Goal: Task Accomplishment & Management: Complete application form

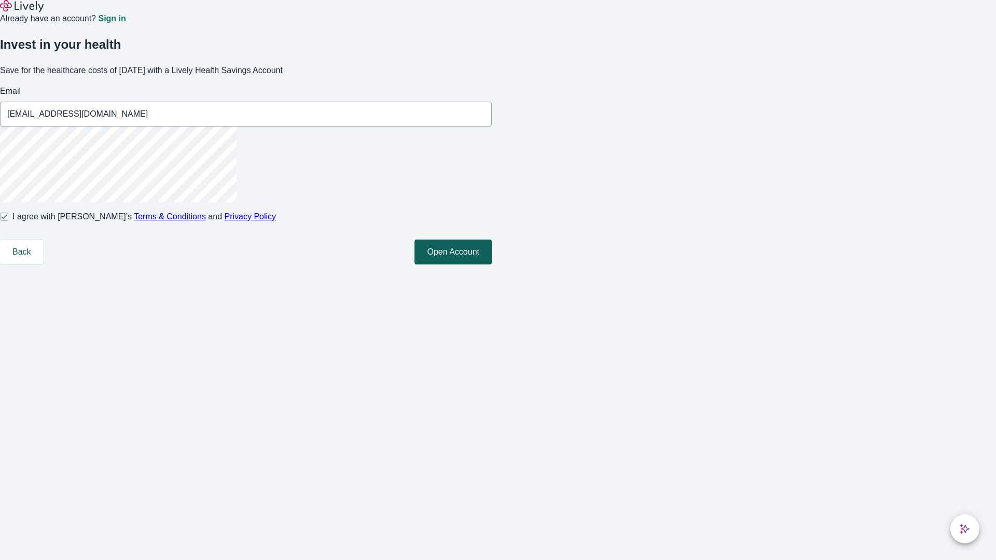
click at [492, 264] on button "Open Account" at bounding box center [452, 252] width 77 height 25
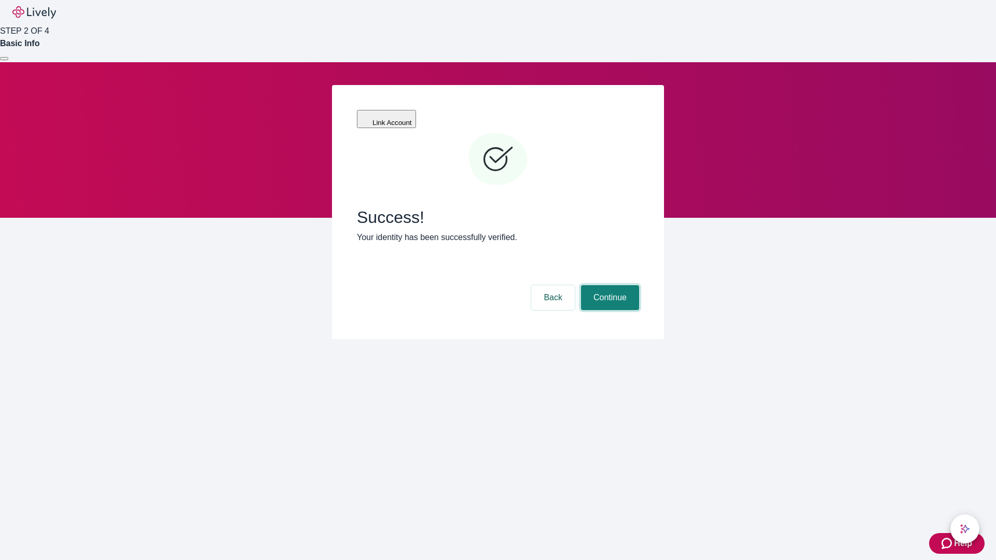
click at [608, 285] on button "Continue" at bounding box center [610, 297] width 58 height 25
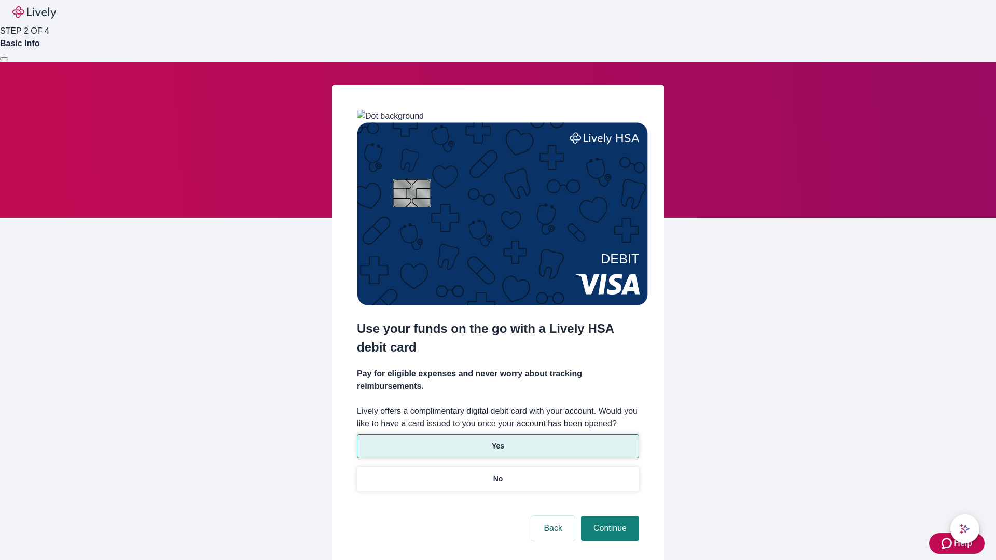
click at [497, 441] on p "Yes" at bounding box center [498, 446] width 12 height 11
click at [608, 516] on button "Continue" at bounding box center [610, 528] width 58 height 25
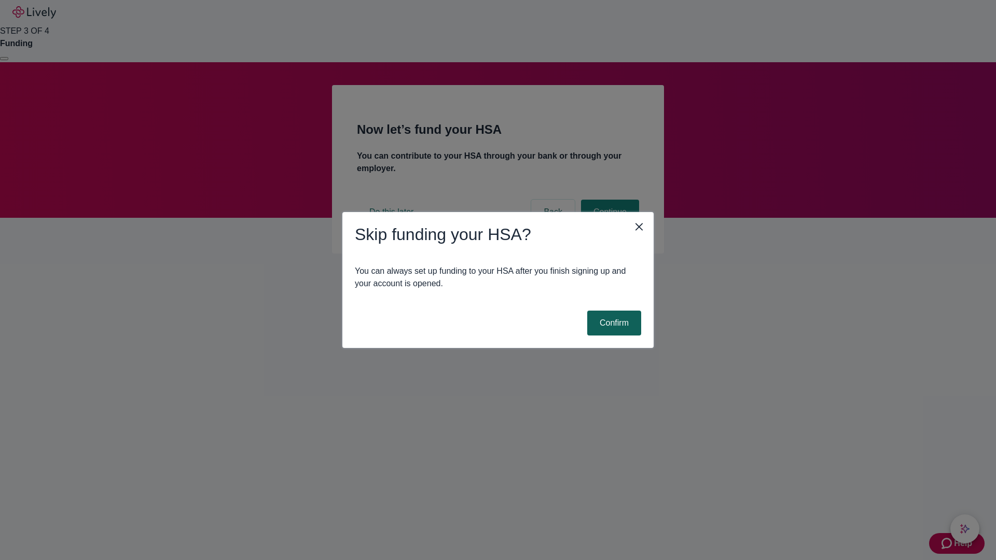
click at [612, 323] on button "Confirm" at bounding box center [614, 323] width 54 height 25
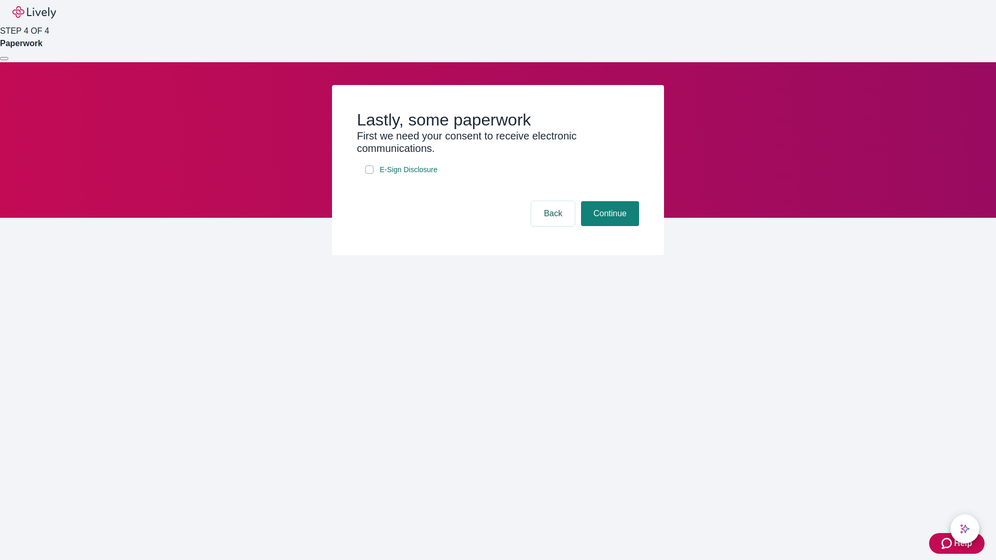
click at [369, 174] on input "E-Sign Disclosure" at bounding box center [369, 169] width 8 height 8
checkbox input "true"
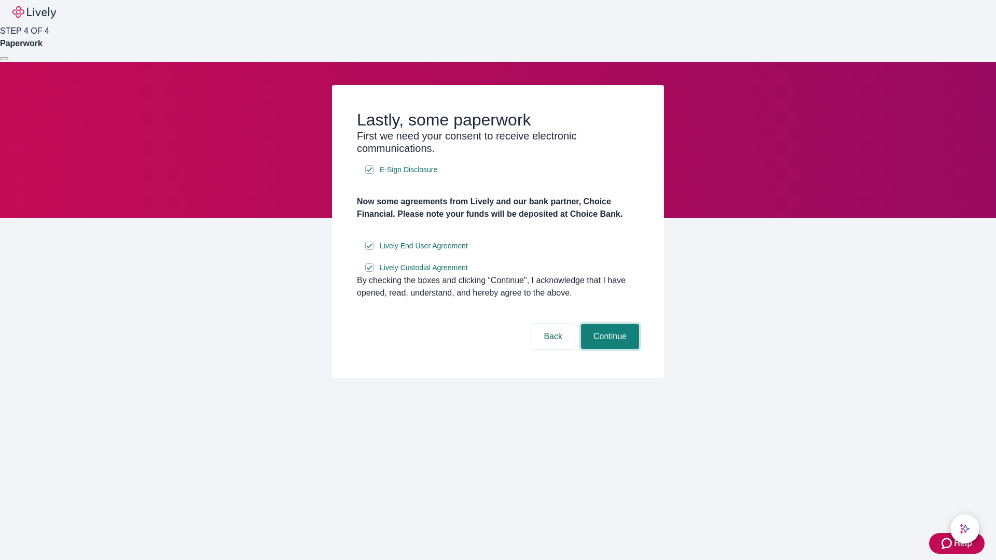
click at [608, 349] on button "Continue" at bounding box center [610, 336] width 58 height 25
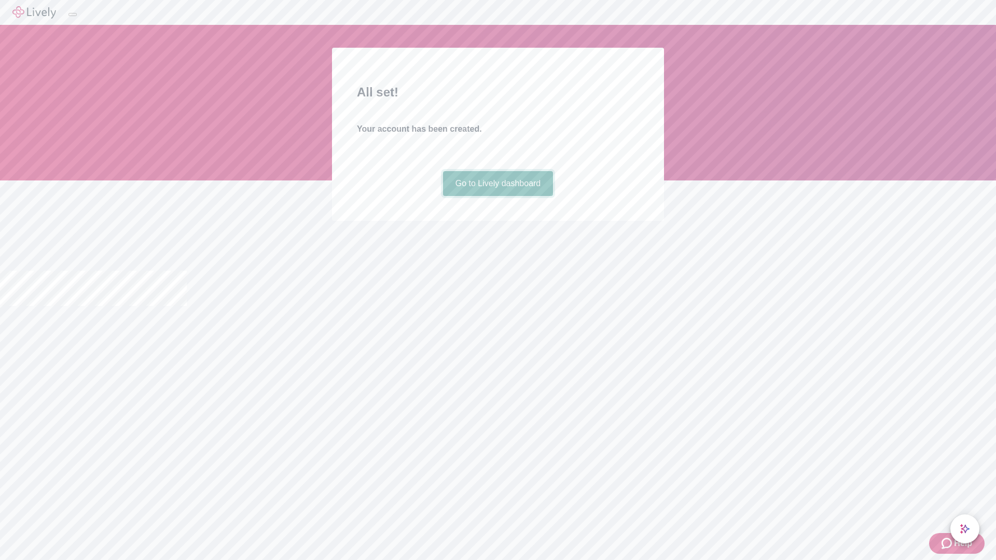
click at [497, 196] on link "Go to Lively dashboard" at bounding box center [498, 183] width 110 height 25
